Goal: Navigation & Orientation: Find specific page/section

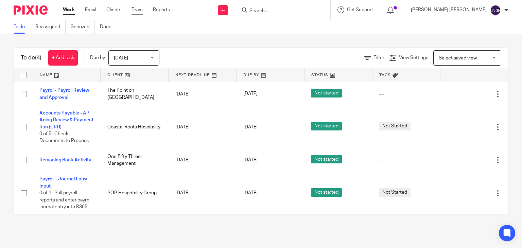
click at [136, 9] on link "Team" at bounding box center [137, 9] width 11 height 7
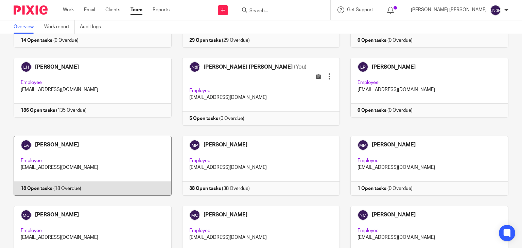
scroll to position [510, 0]
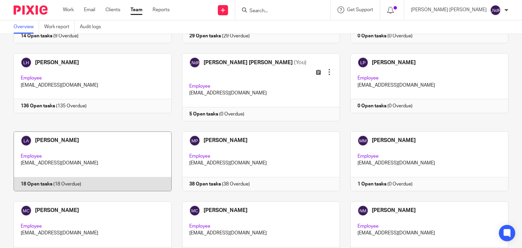
click at [102, 147] on link at bounding box center [87, 162] width 169 height 60
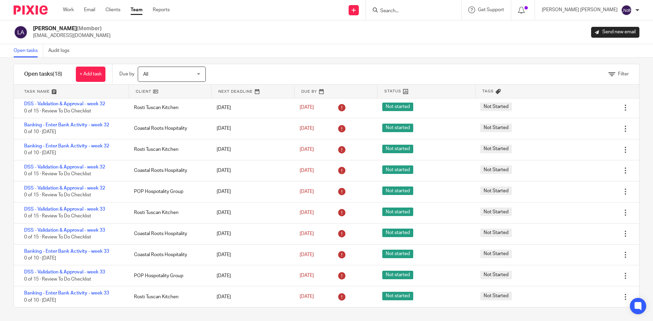
scroll to position [7, 0]
click at [314, 60] on div "Filter tasks Only show tasks matching all of these conditions 1 Client name Is …" at bounding box center [326, 190] width 653 height 264
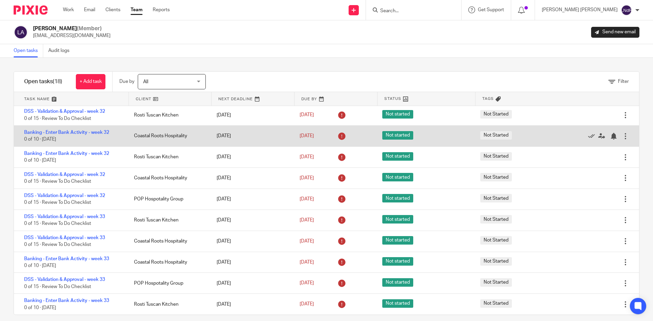
scroll to position [7, 0]
